Goal: Information Seeking & Learning: Check status

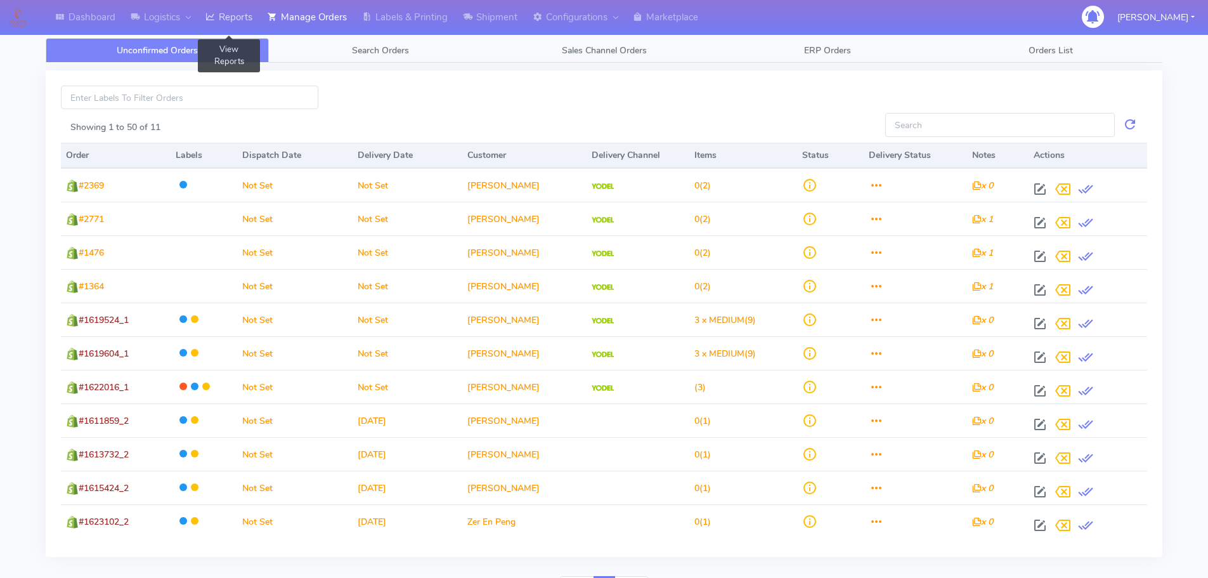
click at [232, 13] on link "Reports" at bounding box center [229, 17] width 62 height 35
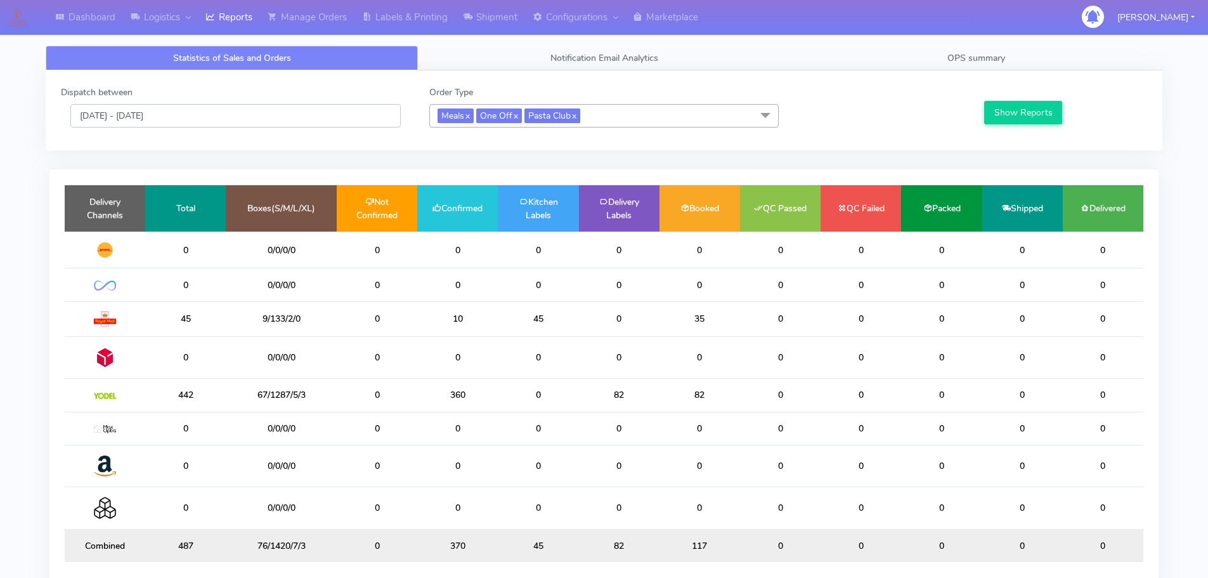
click at [269, 120] on input "[DATE] - [DATE]" at bounding box center [235, 115] width 330 height 23
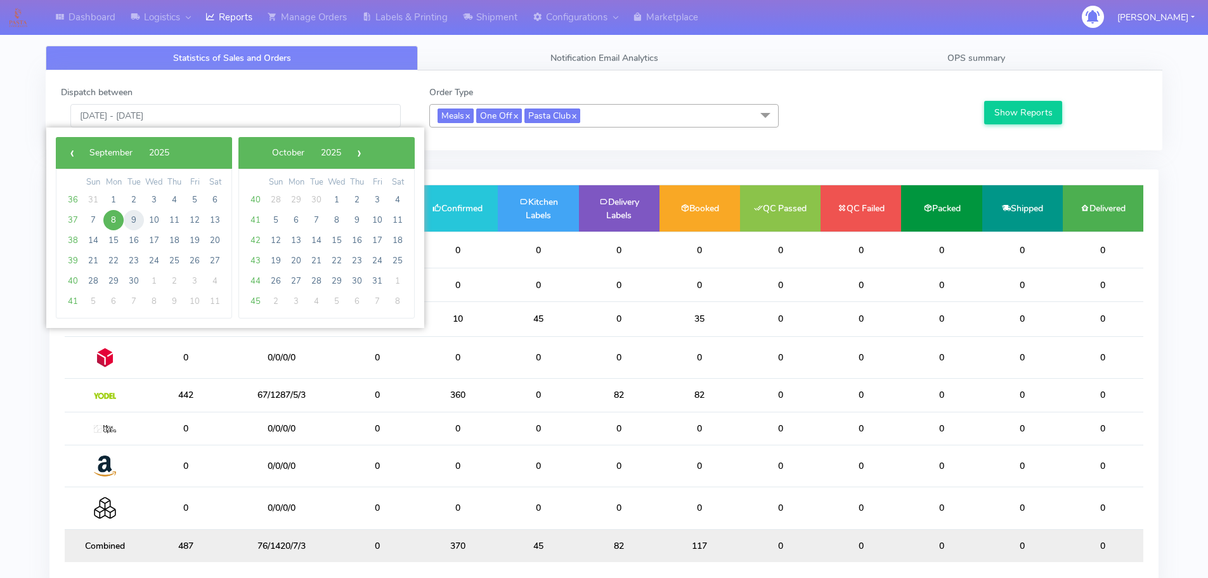
click at [139, 216] on span "9" at bounding box center [134, 220] width 20 height 20
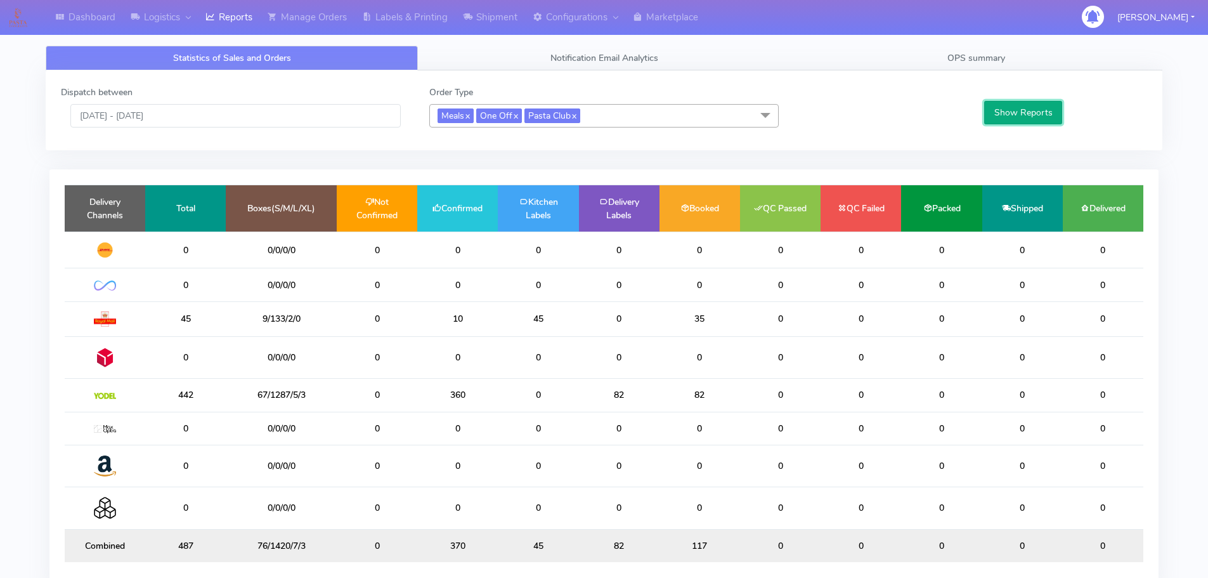
click at [997, 107] on button "Show Reports" at bounding box center [1023, 112] width 78 height 23
drag, startPoint x: 471, startPoint y: 396, endPoint x: 443, endPoint y: 399, distance: 28.0
click at [443, 399] on td "300" at bounding box center [457, 395] width 81 height 33
click at [367, 107] on input "[DATE] - [DATE]" at bounding box center [235, 115] width 330 height 23
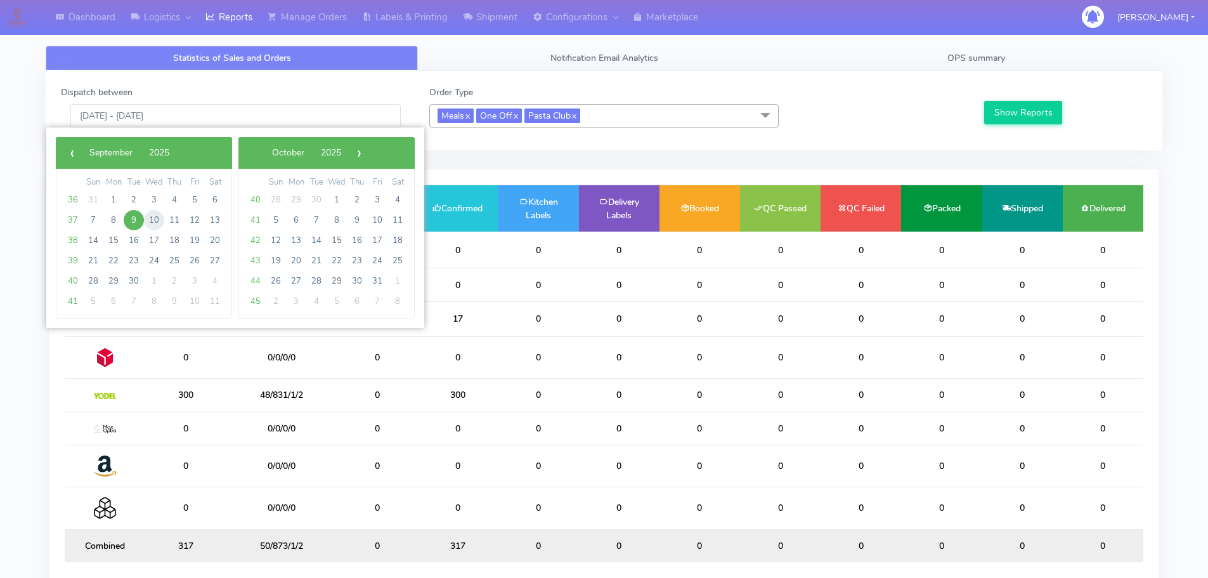
click at [155, 215] on span "10" at bounding box center [154, 220] width 20 height 20
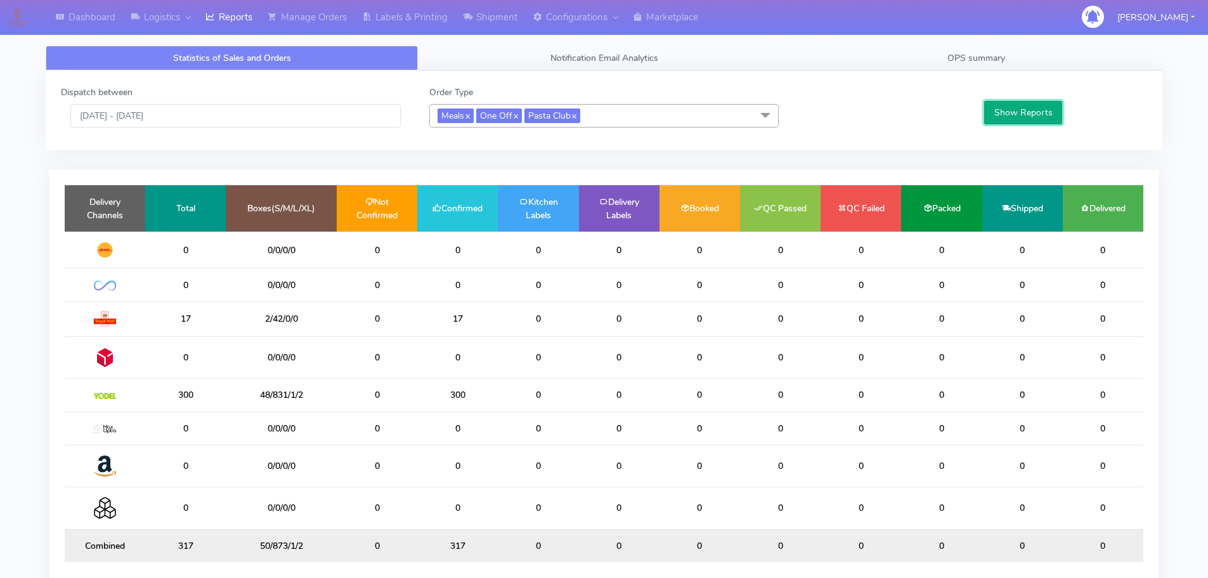
click at [1025, 121] on button "Show Reports" at bounding box center [1023, 112] width 78 height 23
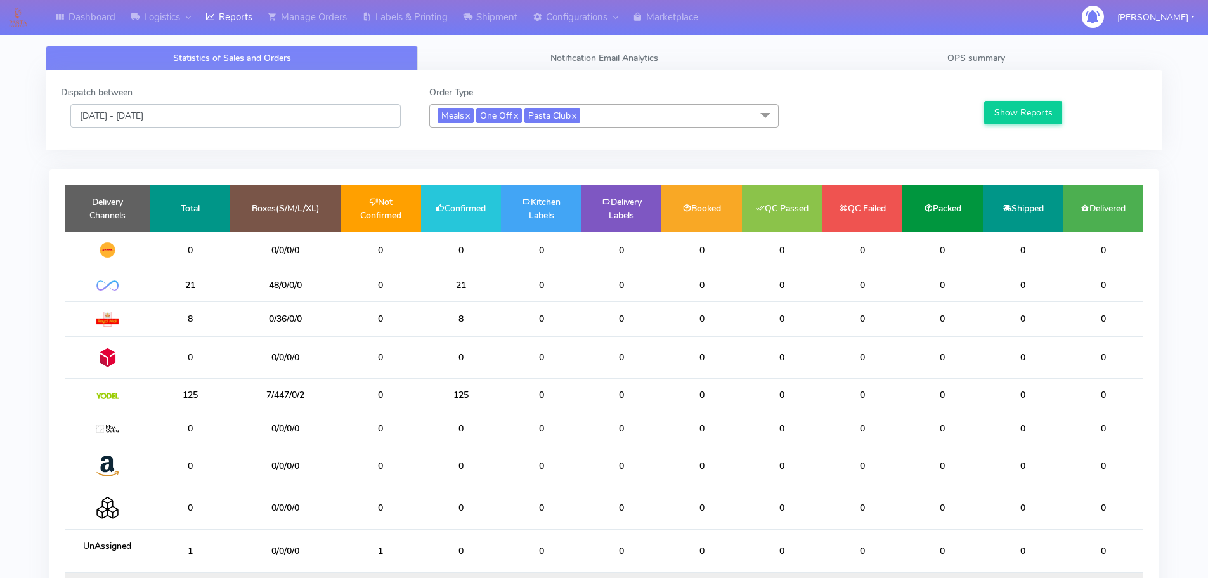
click at [335, 124] on input "[DATE] - [DATE]" at bounding box center [235, 115] width 330 height 23
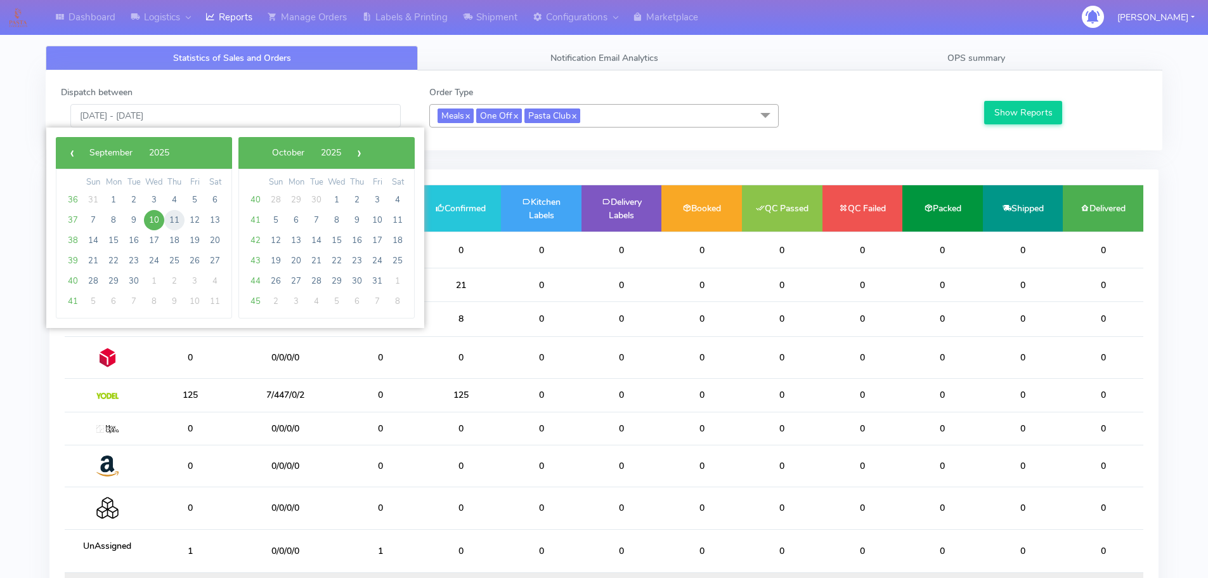
click at [179, 221] on span "11" at bounding box center [174, 220] width 20 height 20
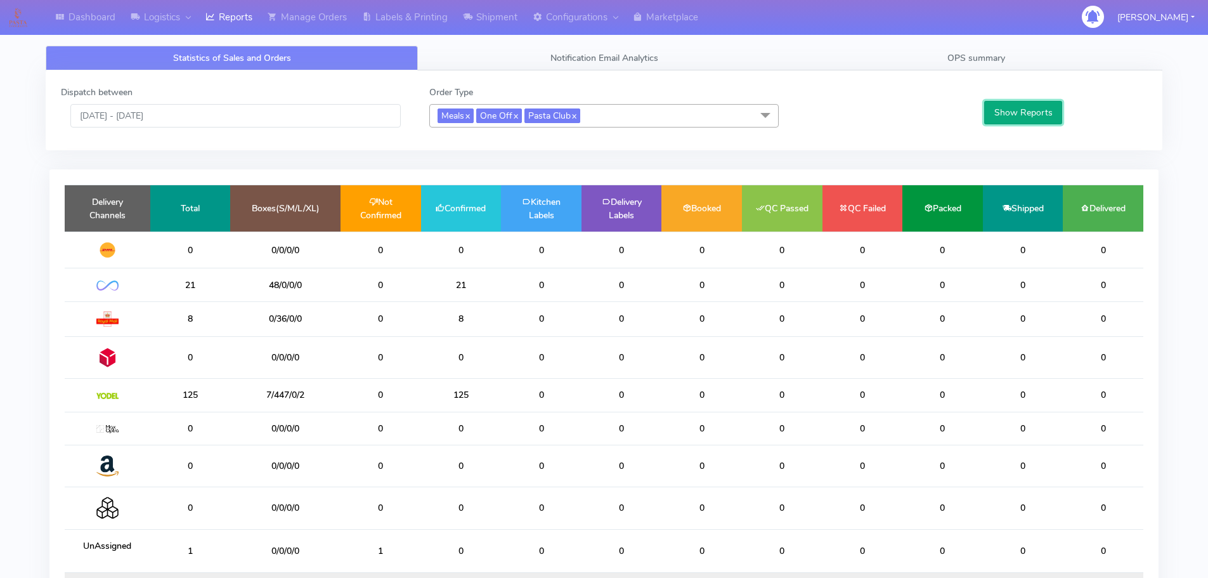
click at [1003, 110] on button "Show Reports" at bounding box center [1023, 112] width 78 height 23
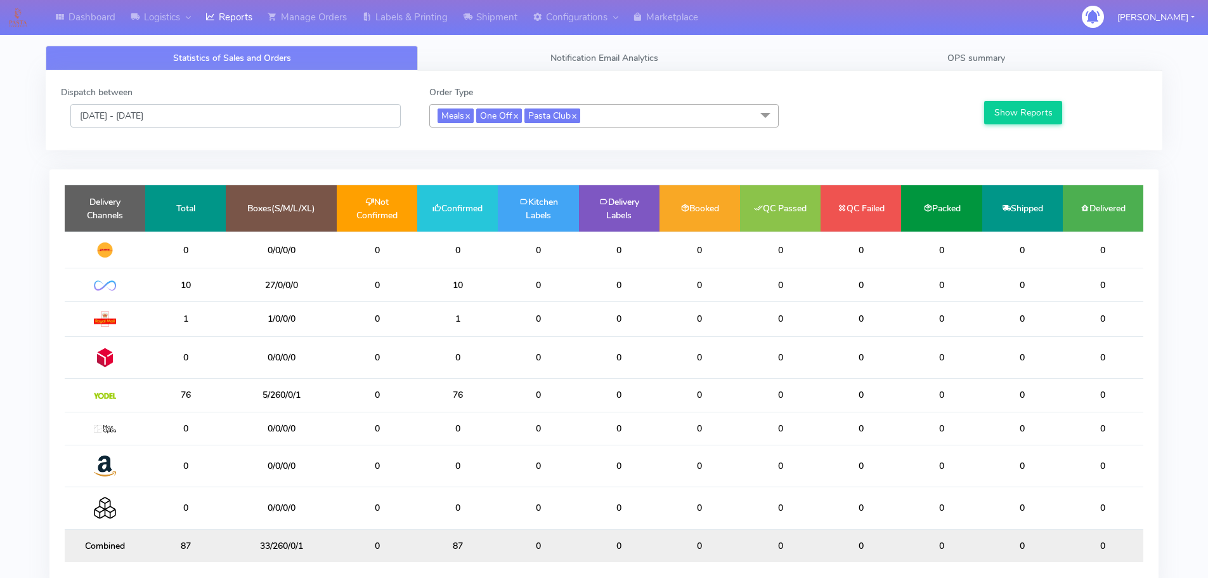
click at [249, 107] on input "[DATE] - [DATE]" at bounding box center [235, 115] width 330 height 23
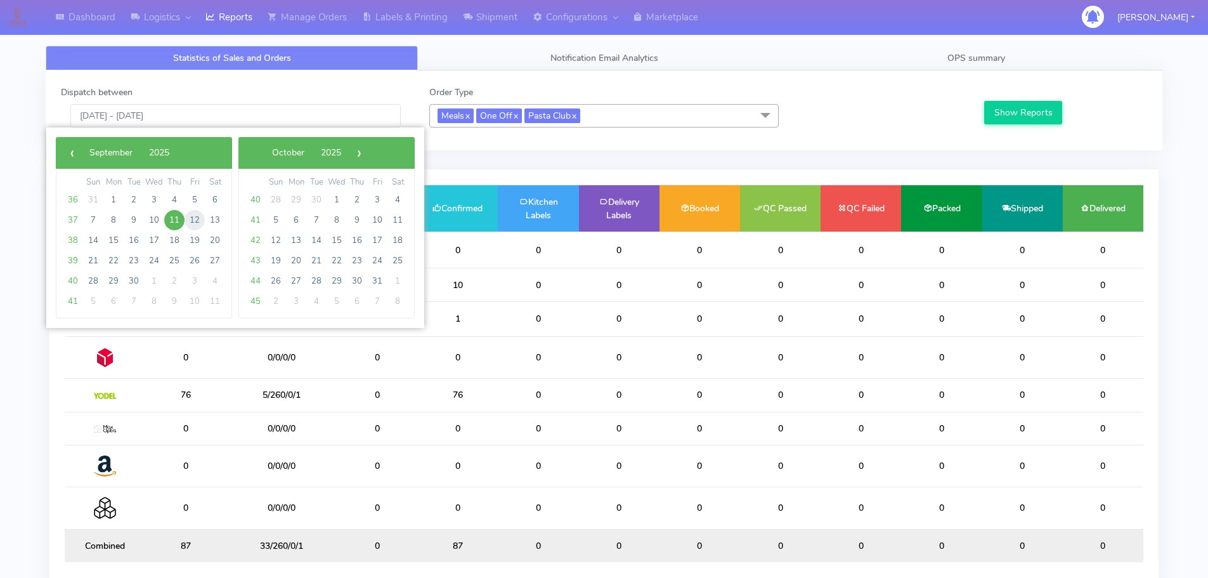
click at [193, 221] on span "12" at bounding box center [195, 220] width 20 height 20
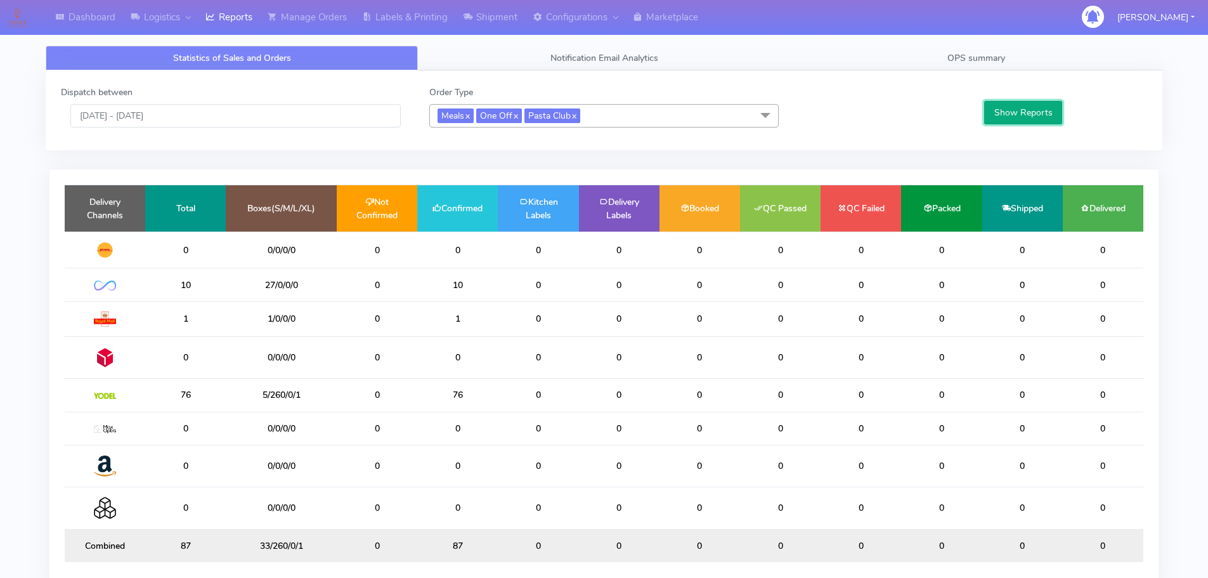
click at [995, 111] on button "Show Reports" at bounding box center [1023, 112] width 78 height 23
click at [256, 123] on input "[DATE] - [DATE]" at bounding box center [235, 115] width 330 height 23
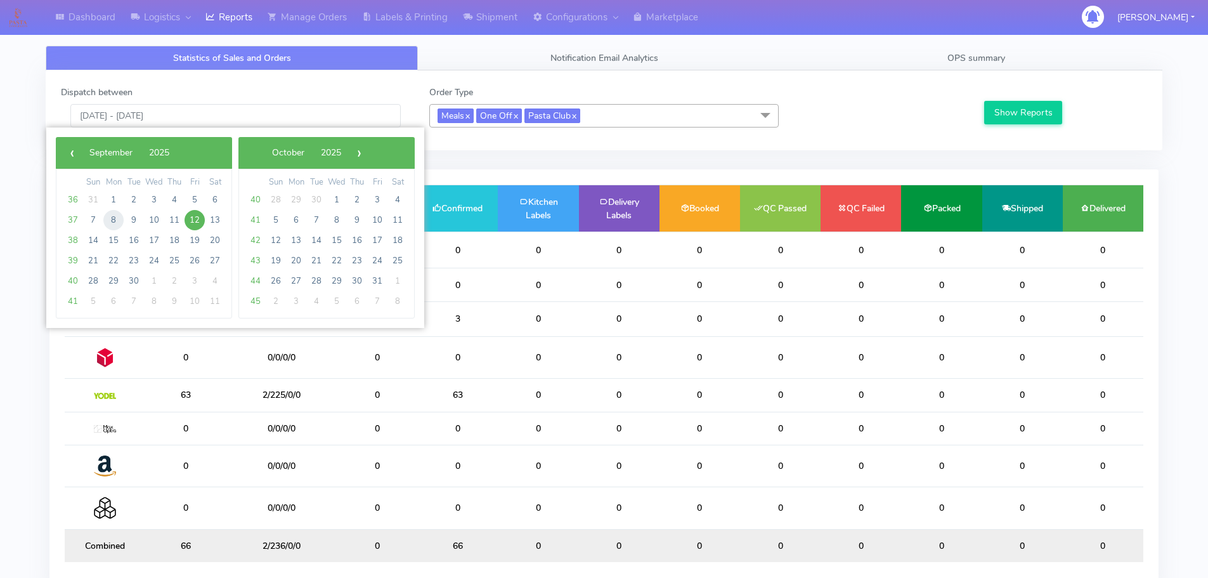
click at [112, 219] on span "8" at bounding box center [113, 220] width 20 height 20
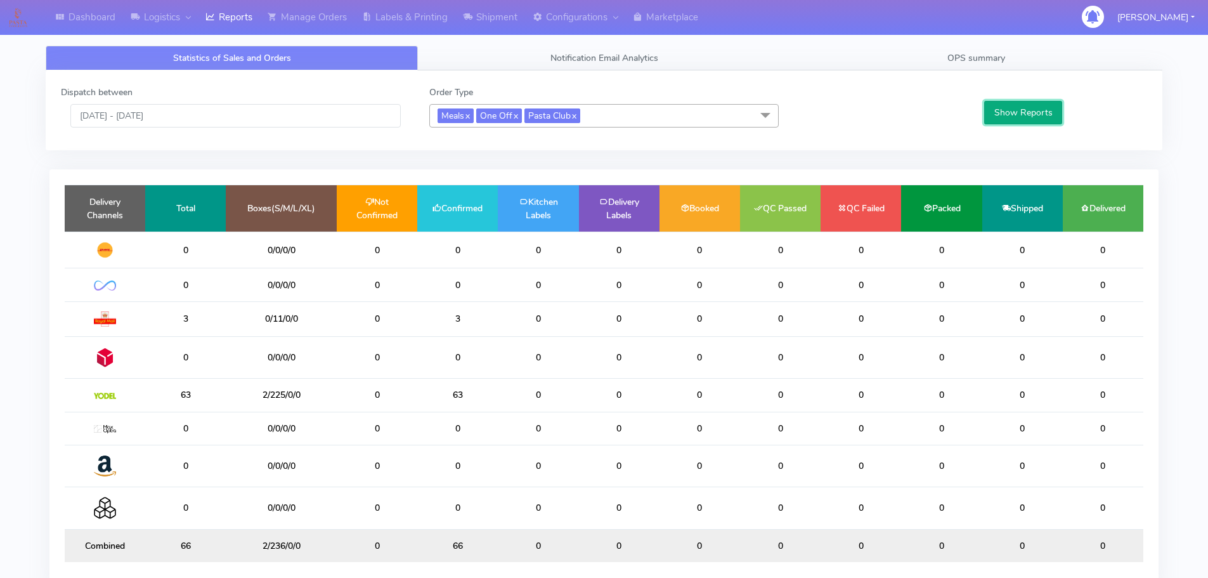
click at [1030, 112] on button "Show Reports" at bounding box center [1023, 112] width 78 height 23
drag, startPoint x: 197, startPoint y: 396, endPoint x: 160, endPoint y: 402, distance: 37.2
click at [160, 402] on td "442" at bounding box center [185, 395] width 81 height 33
click at [282, 117] on input "[DATE] - [DATE]" at bounding box center [235, 115] width 330 height 23
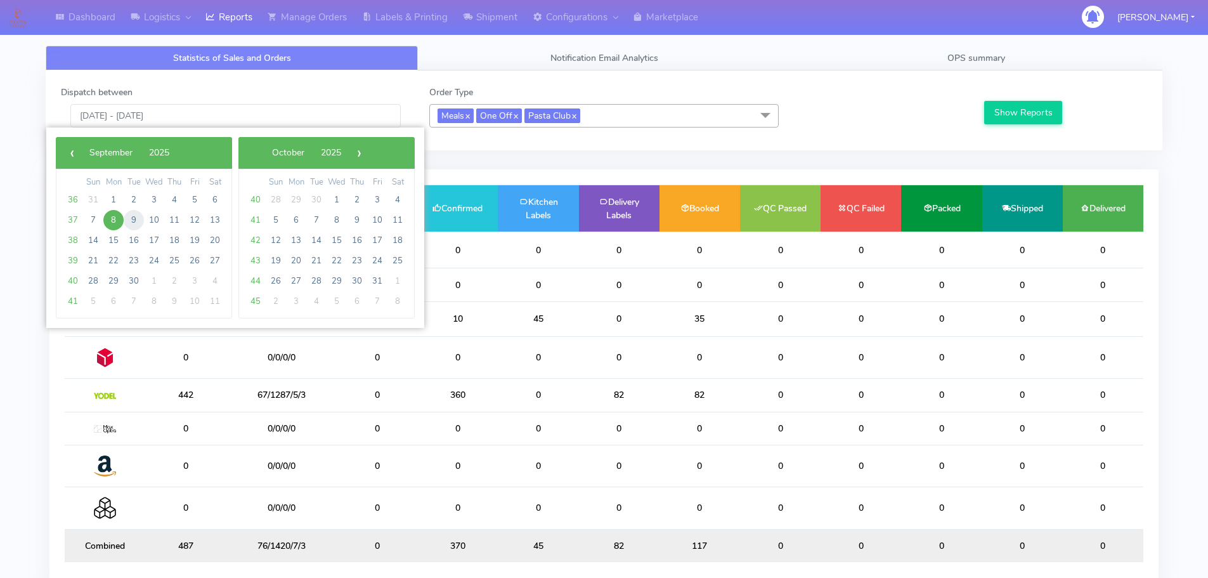
click at [129, 217] on span "9" at bounding box center [134, 220] width 20 height 20
type input "[DATE] - [DATE]"
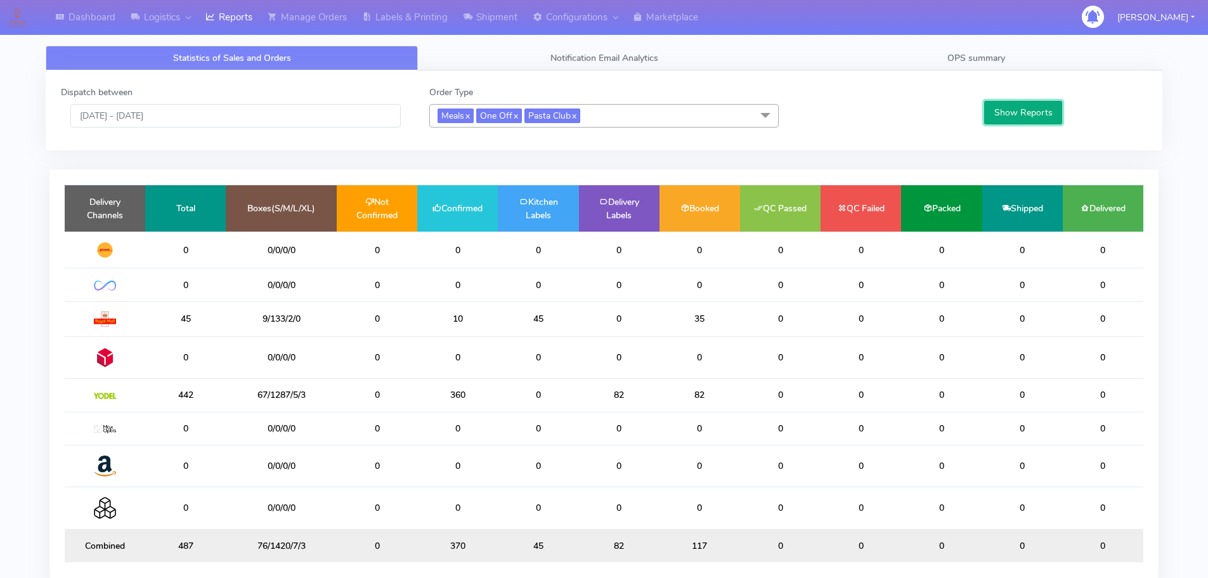
click at [1022, 115] on button "Show Reports" at bounding box center [1023, 112] width 78 height 23
click at [1042, 56] on link "OPS summary" at bounding box center [976, 58] width 372 height 25
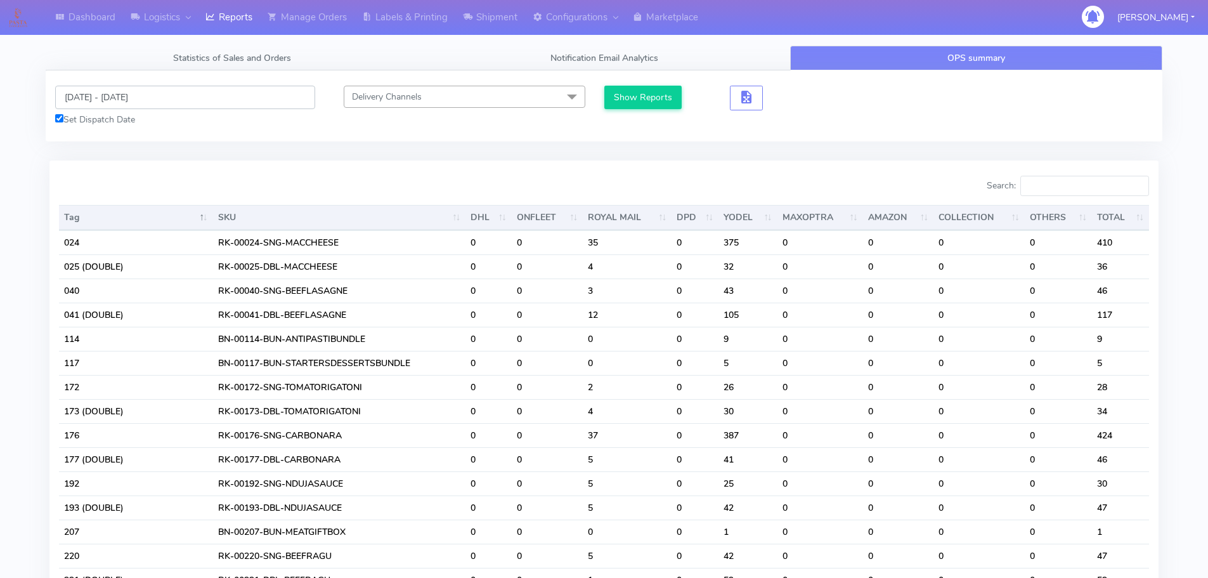
click at [222, 101] on input "[DATE] - [DATE]" at bounding box center [185, 97] width 260 height 23
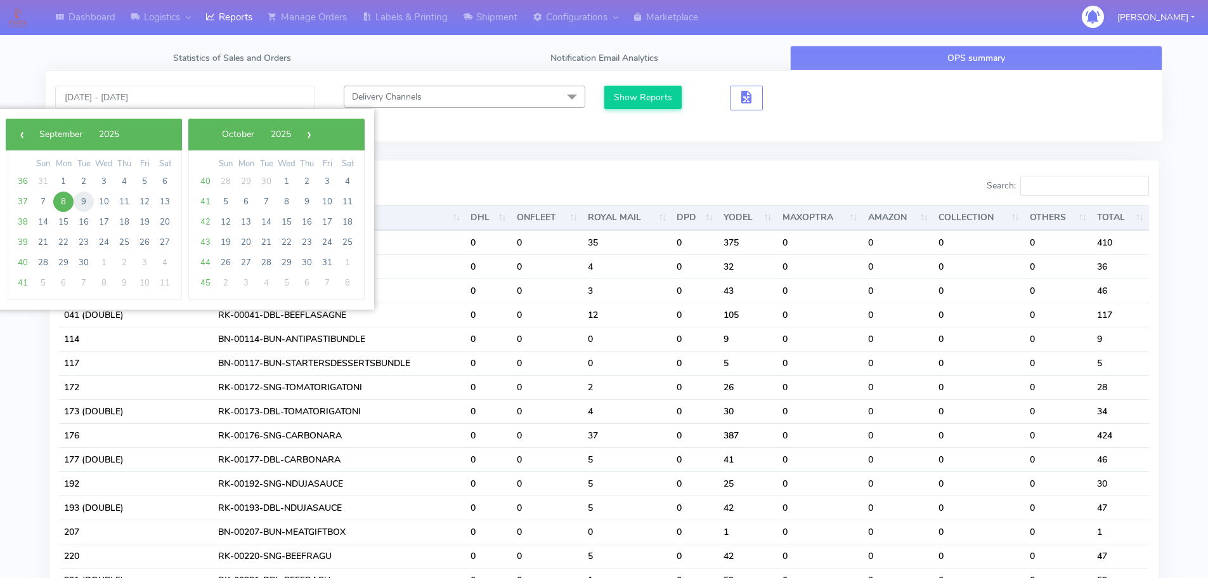
click at [79, 200] on span "9" at bounding box center [84, 202] width 20 height 20
type input "[DATE] - [DATE]"
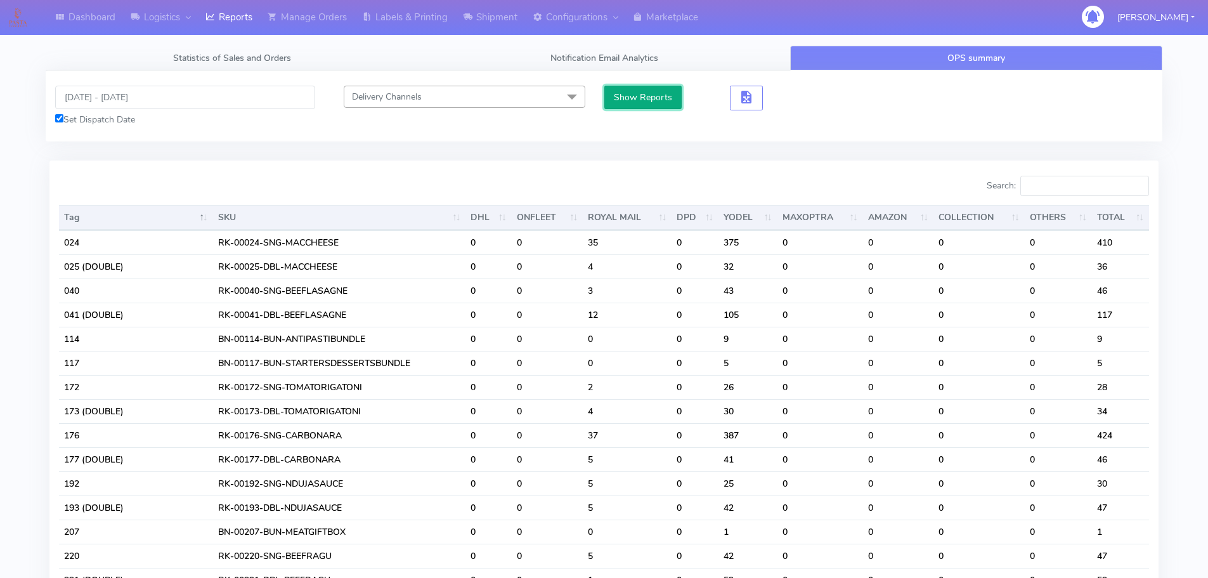
click at [653, 100] on button "Show Reports" at bounding box center [643, 97] width 78 height 23
click at [1060, 188] on input "Search:" at bounding box center [1084, 186] width 129 height 20
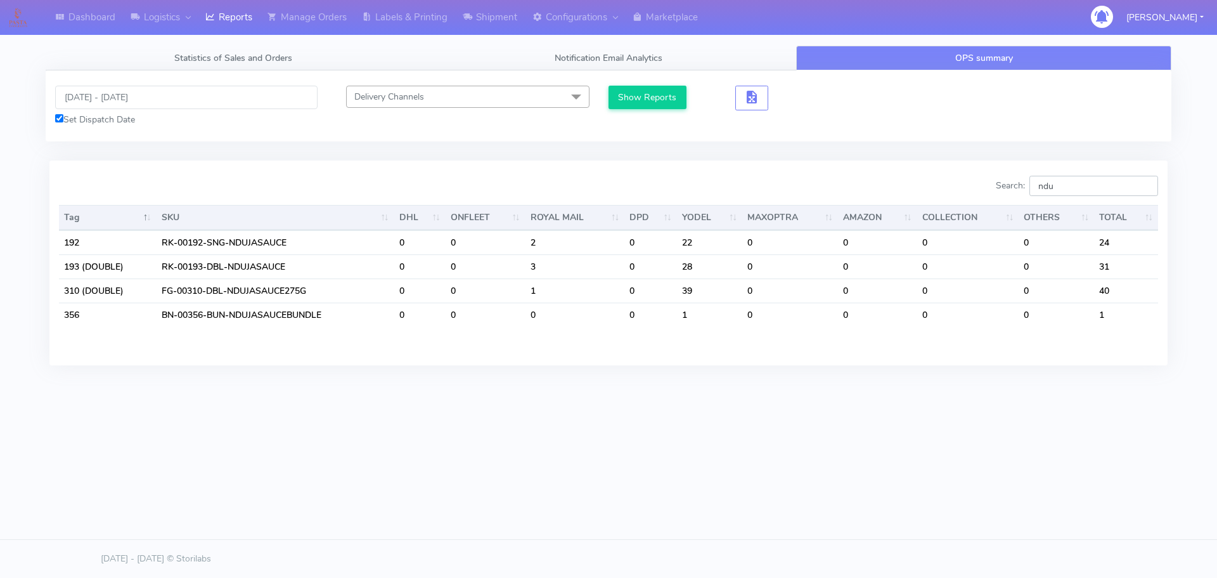
type input "ndu"
click at [233, 96] on input "[DATE] - [DATE]" at bounding box center [186, 97] width 263 height 23
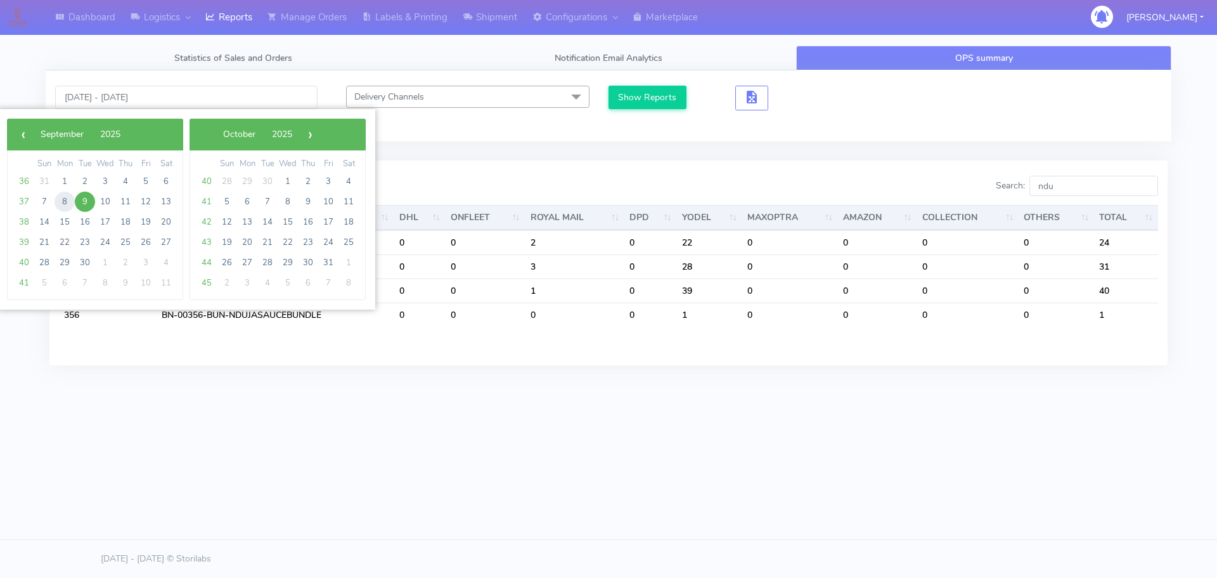
click at [72, 200] on span "8" at bounding box center [65, 202] width 20 height 20
type input "[DATE] - [DATE]"
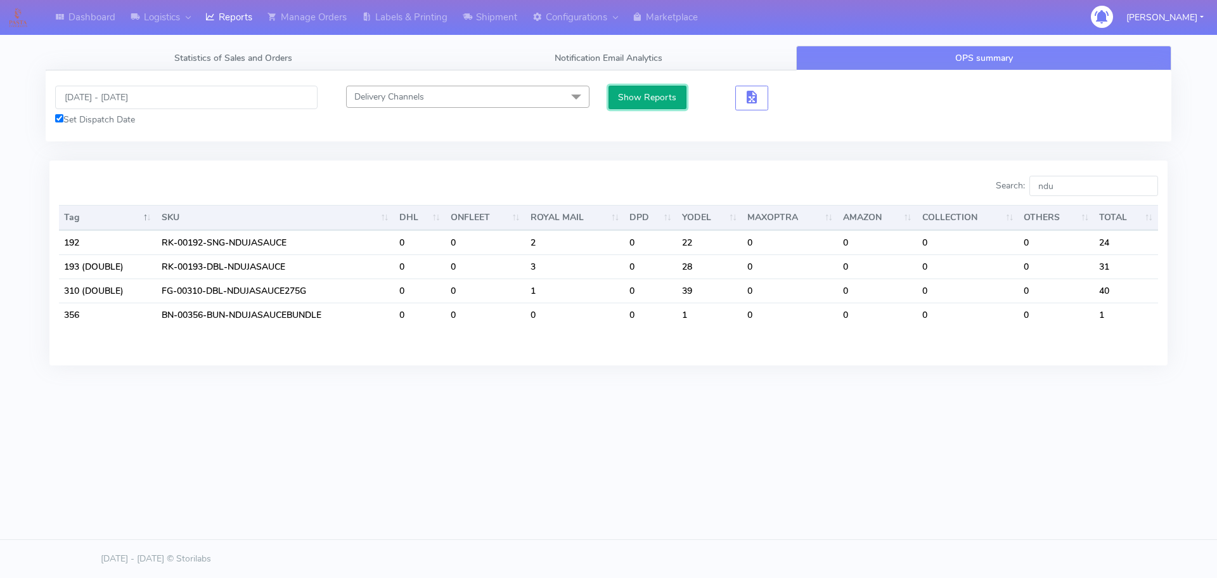
click at [646, 104] on button "Show Reports" at bounding box center [648, 97] width 78 height 23
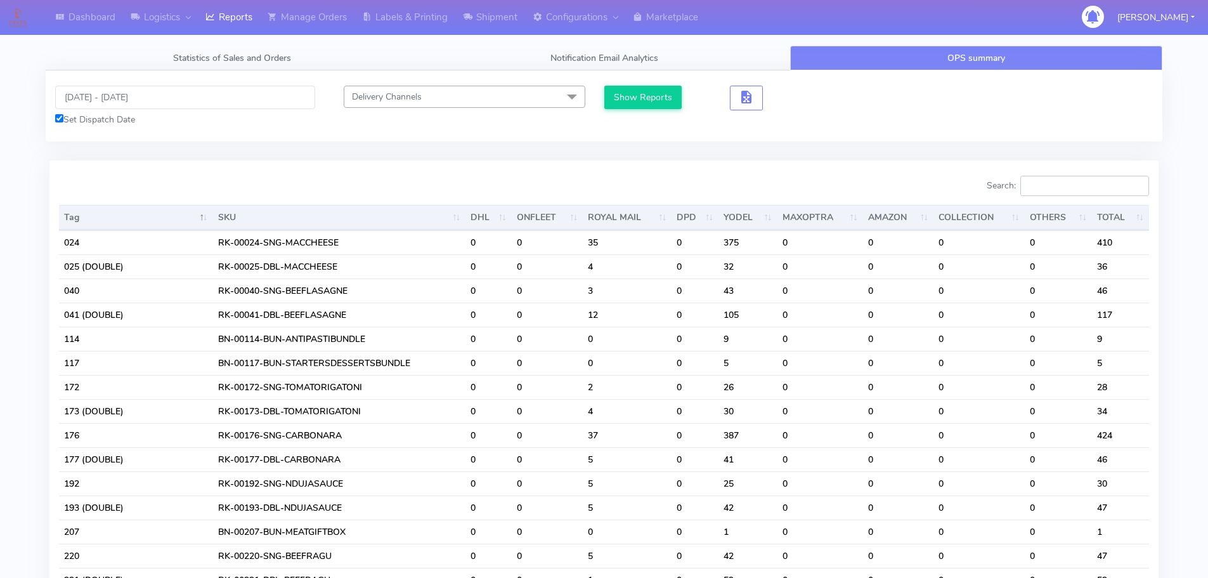
click at [1100, 185] on input "Search:" at bounding box center [1084, 186] width 129 height 20
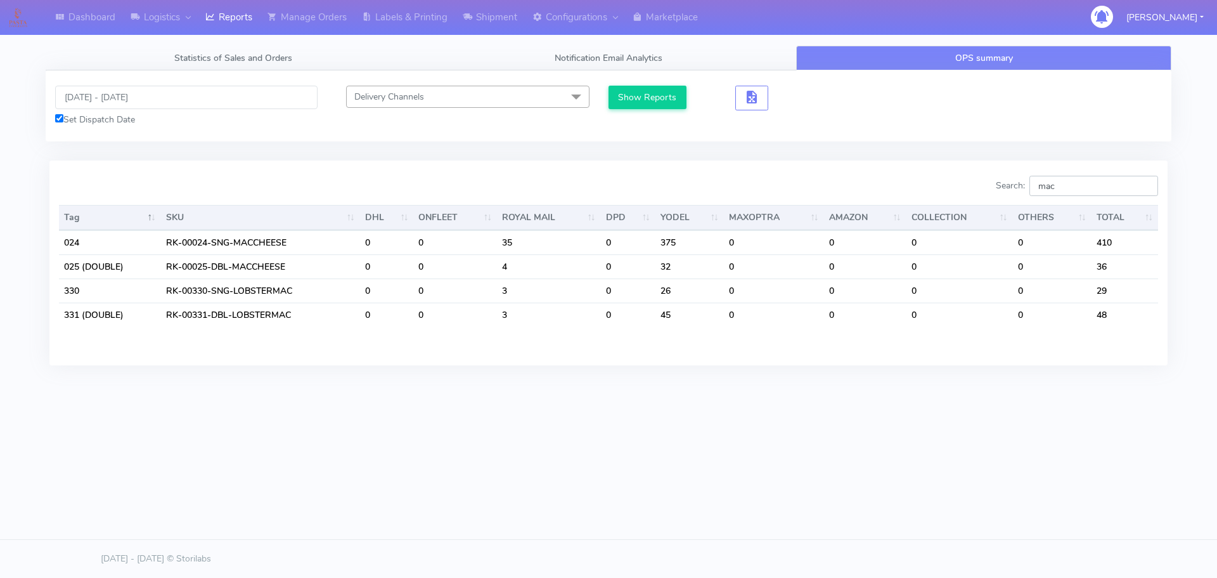
type input "mac"
click at [216, 93] on input "[DATE] - [DATE]" at bounding box center [186, 97] width 263 height 23
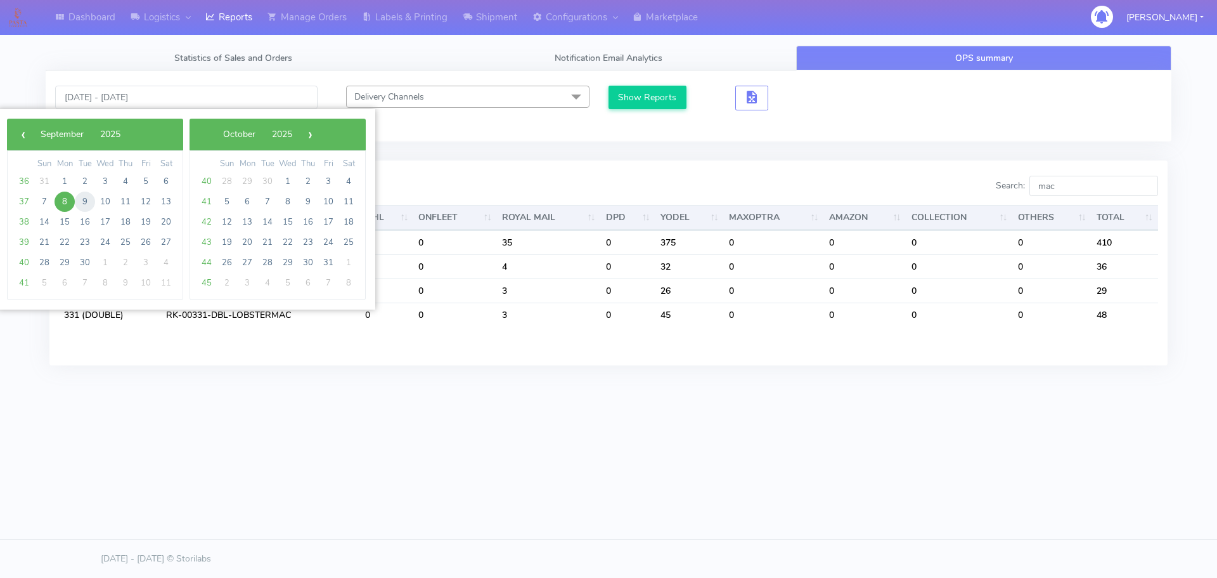
click at [80, 200] on span "9" at bounding box center [85, 202] width 20 height 20
type input "[DATE] - [DATE]"
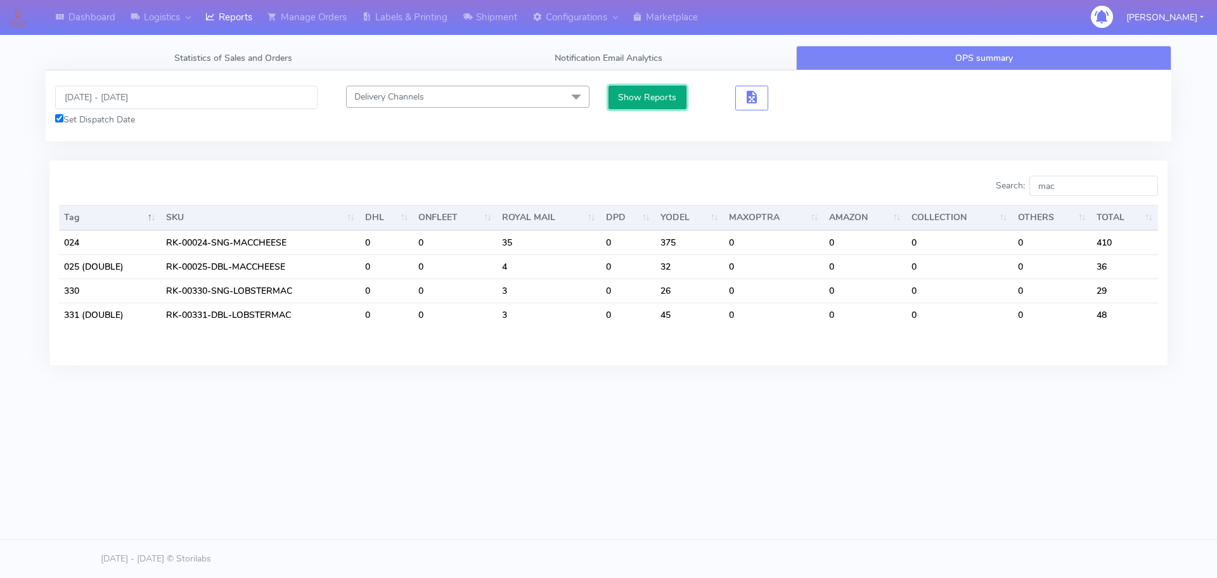
click at [633, 101] on button "Show Reports" at bounding box center [648, 97] width 78 height 23
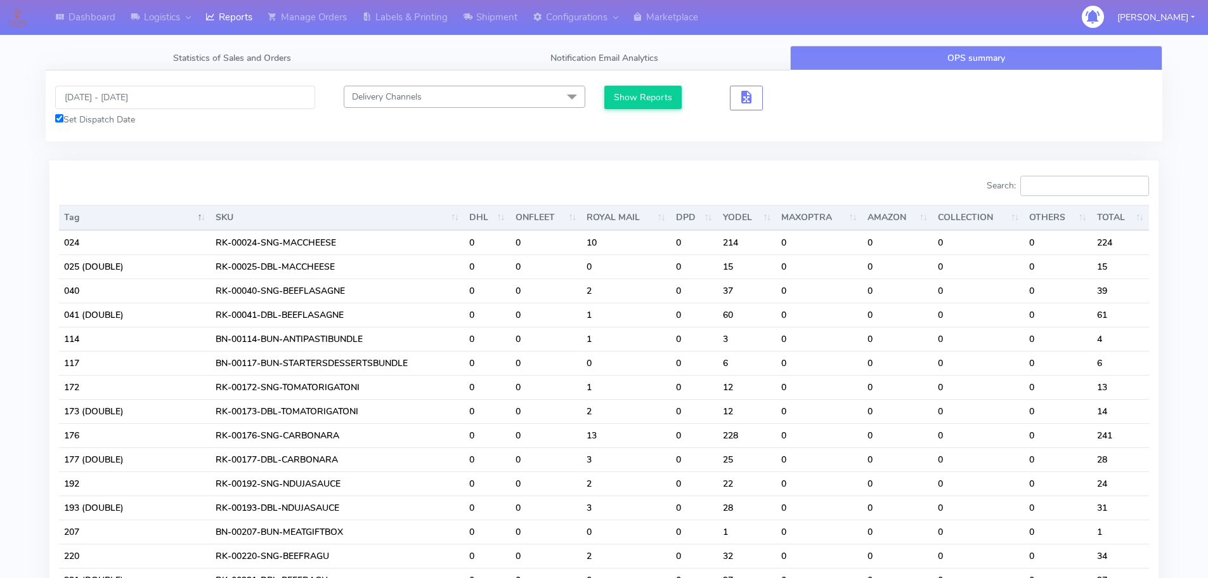
click at [1061, 185] on input "Search:" at bounding box center [1084, 186] width 129 height 20
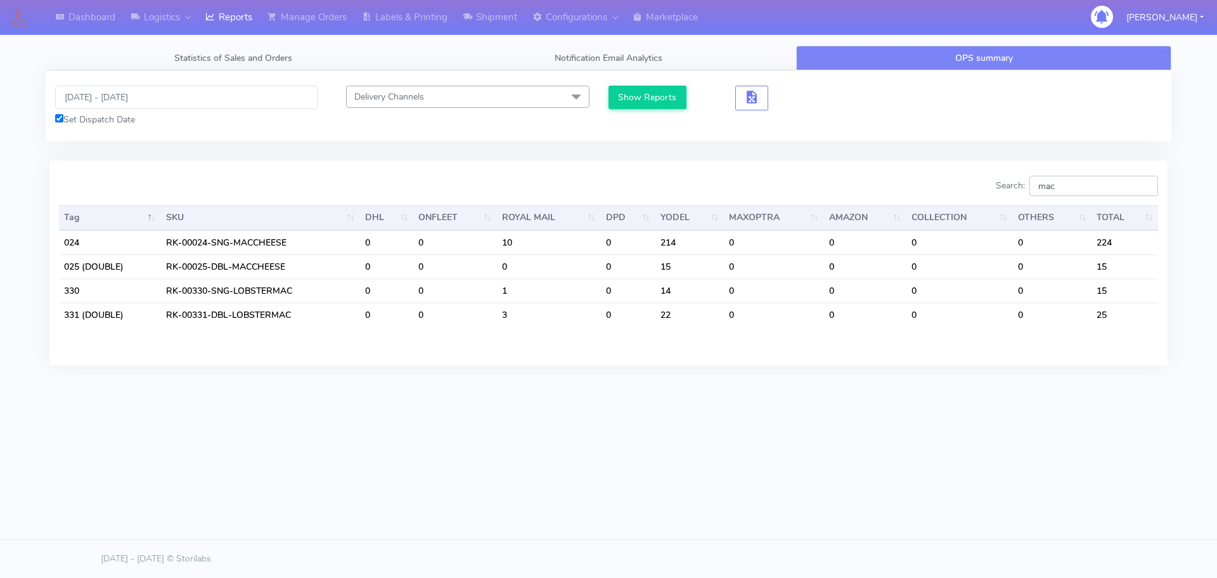
drag, startPoint x: 1065, startPoint y: 187, endPoint x: 1026, endPoint y: 185, distance: 38.8
click at [1026, 185] on label "Search: mac" at bounding box center [1077, 186] width 162 height 20
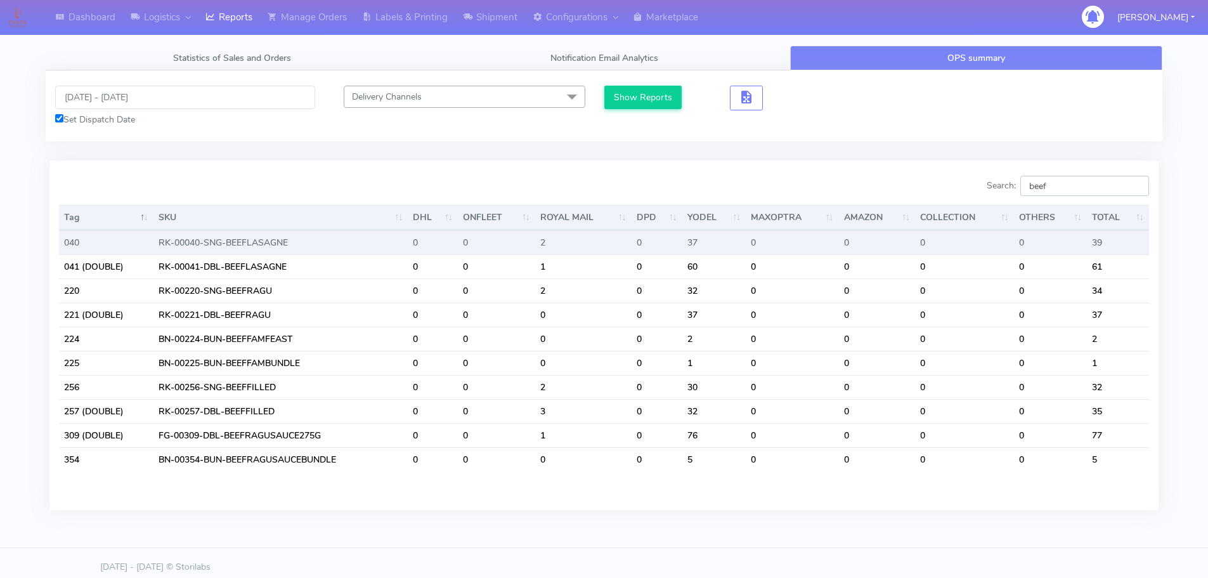
type input "beef"
drag, startPoint x: 1117, startPoint y: 246, endPoint x: 1035, endPoint y: 230, distance: 83.3
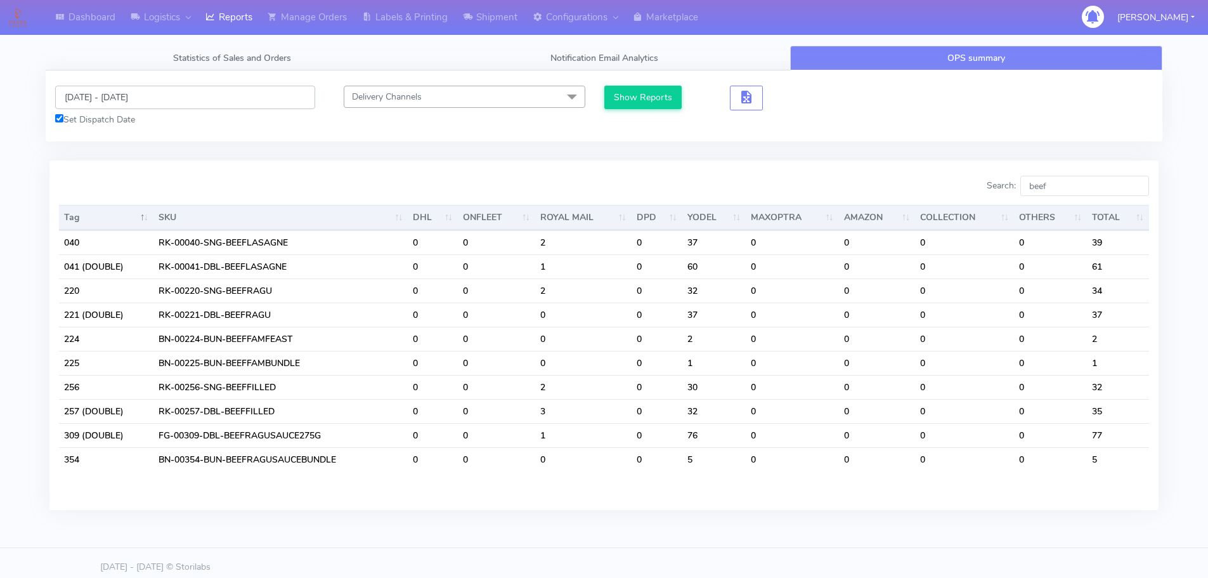
drag, startPoint x: 1035, startPoint y: 230, endPoint x: 216, endPoint y: 98, distance: 829.9
click at [216, 98] on input "[DATE] - [DATE]" at bounding box center [185, 97] width 260 height 23
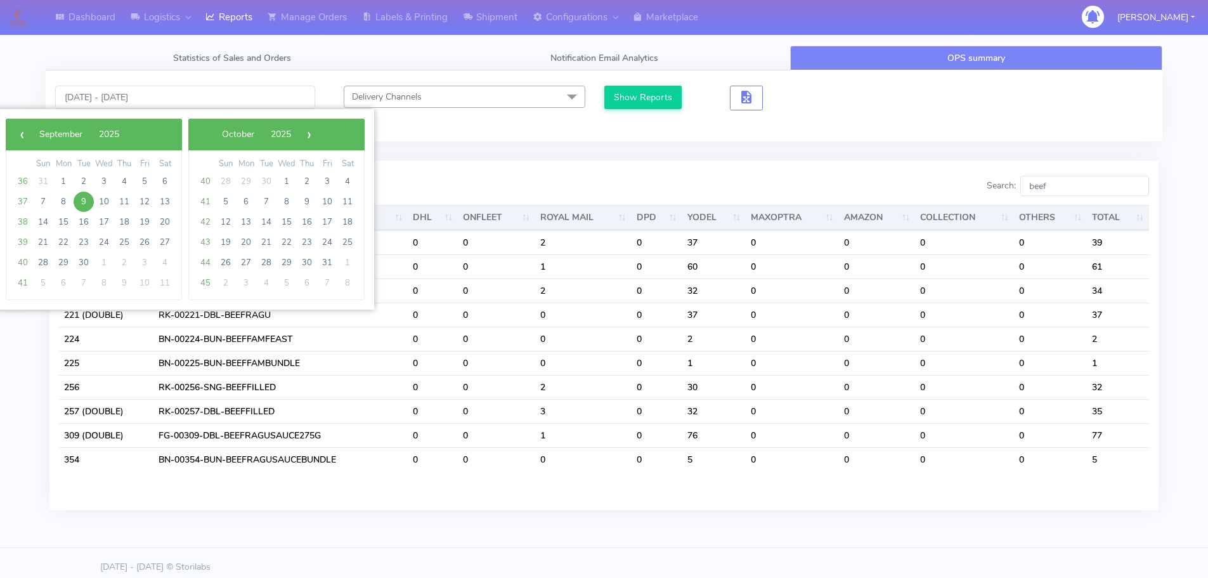
click at [89, 198] on span "9" at bounding box center [84, 202] width 20 height 20
click at [139, 198] on span "12" at bounding box center [144, 202] width 20 height 20
type input "[DATE] - [DATE]"
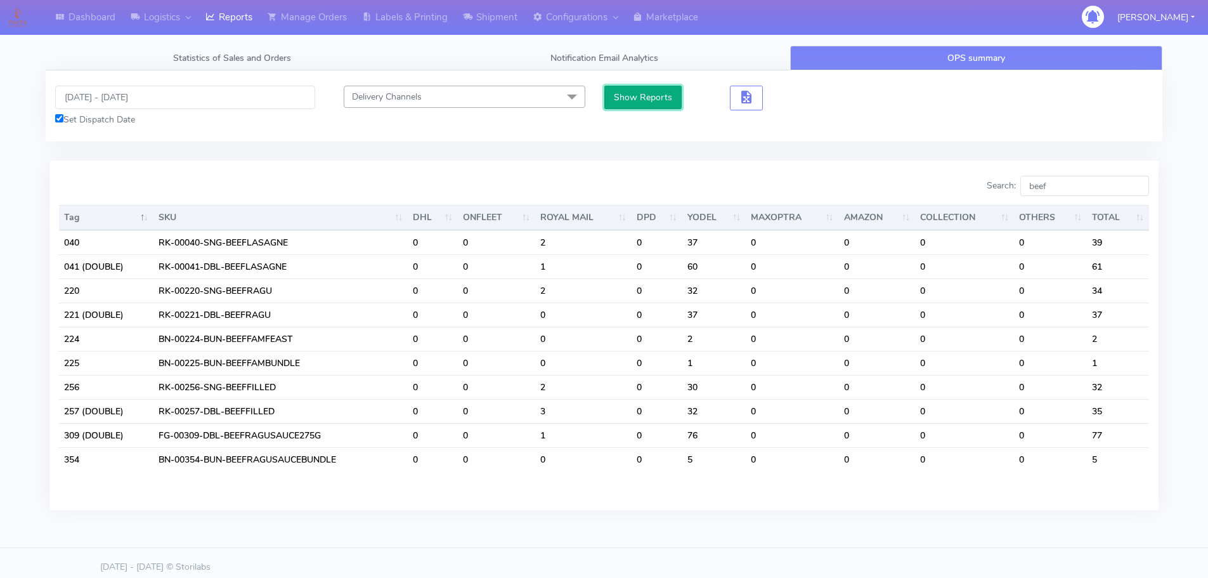
click at [651, 97] on button "Show Reports" at bounding box center [643, 97] width 78 height 23
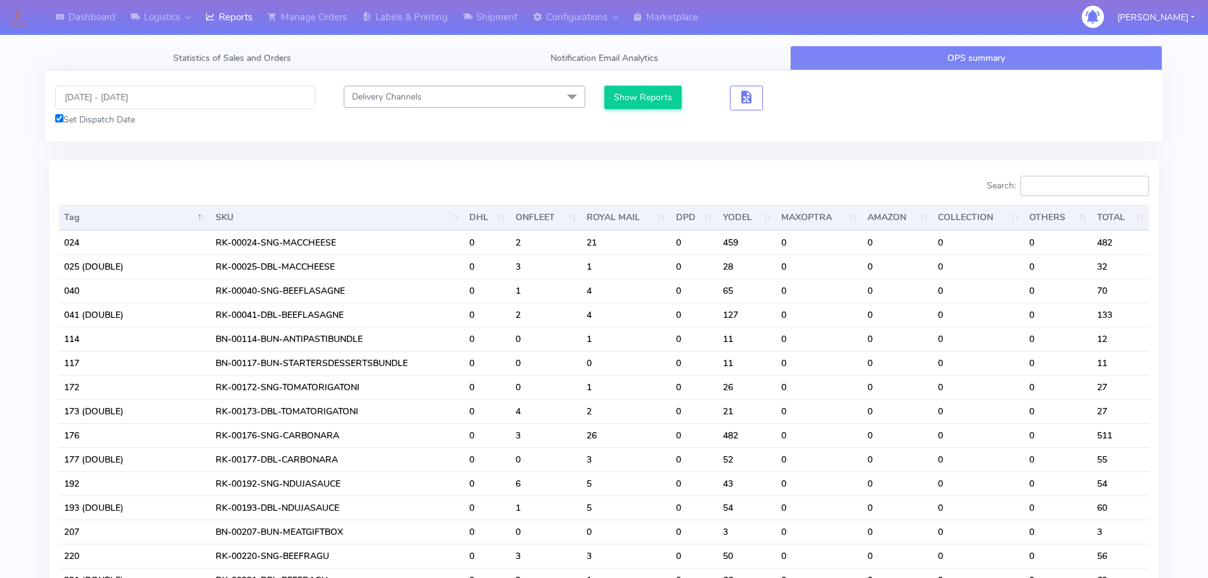
click at [1060, 184] on input "Search:" at bounding box center [1084, 186] width 129 height 20
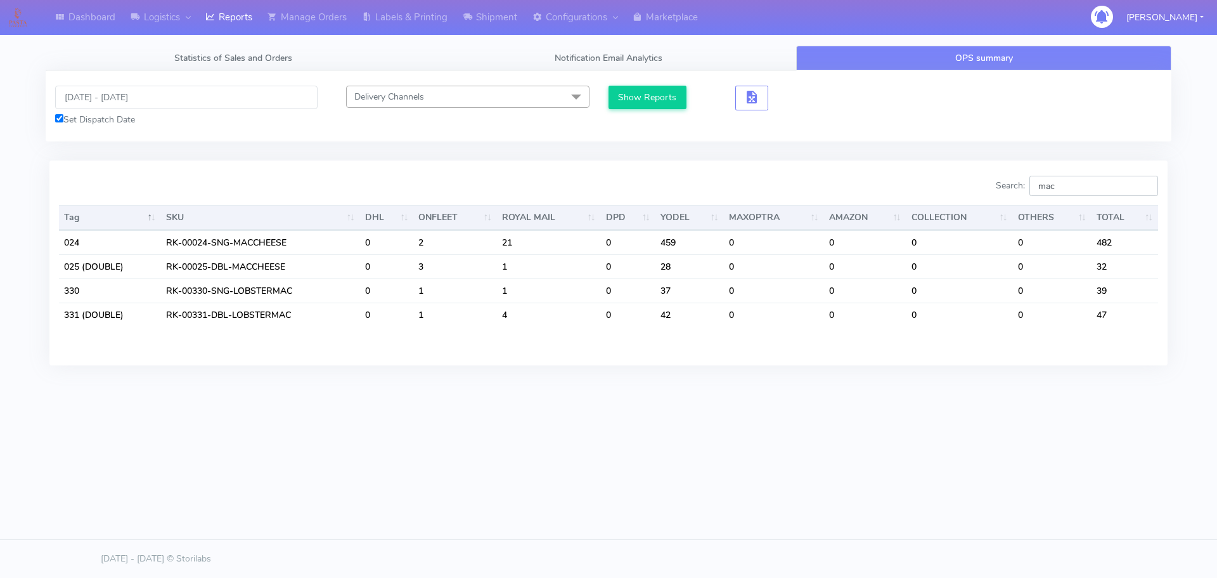
drag, startPoint x: 1065, startPoint y: 195, endPoint x: 1024, endPoint y: 199, distance: 41.5
click at [1024, 199] on div "Search: mac" at bounding box center [888, 188] width 540 height 25
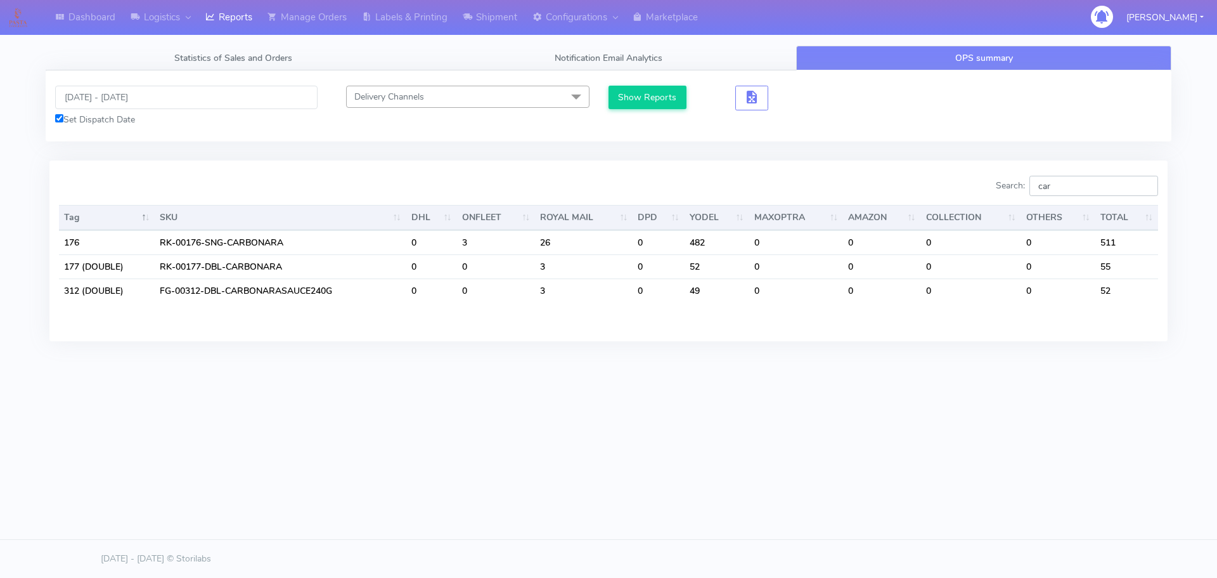
type input "car"
